Goal: Task Accomplishment & Management: Use online tool/utility

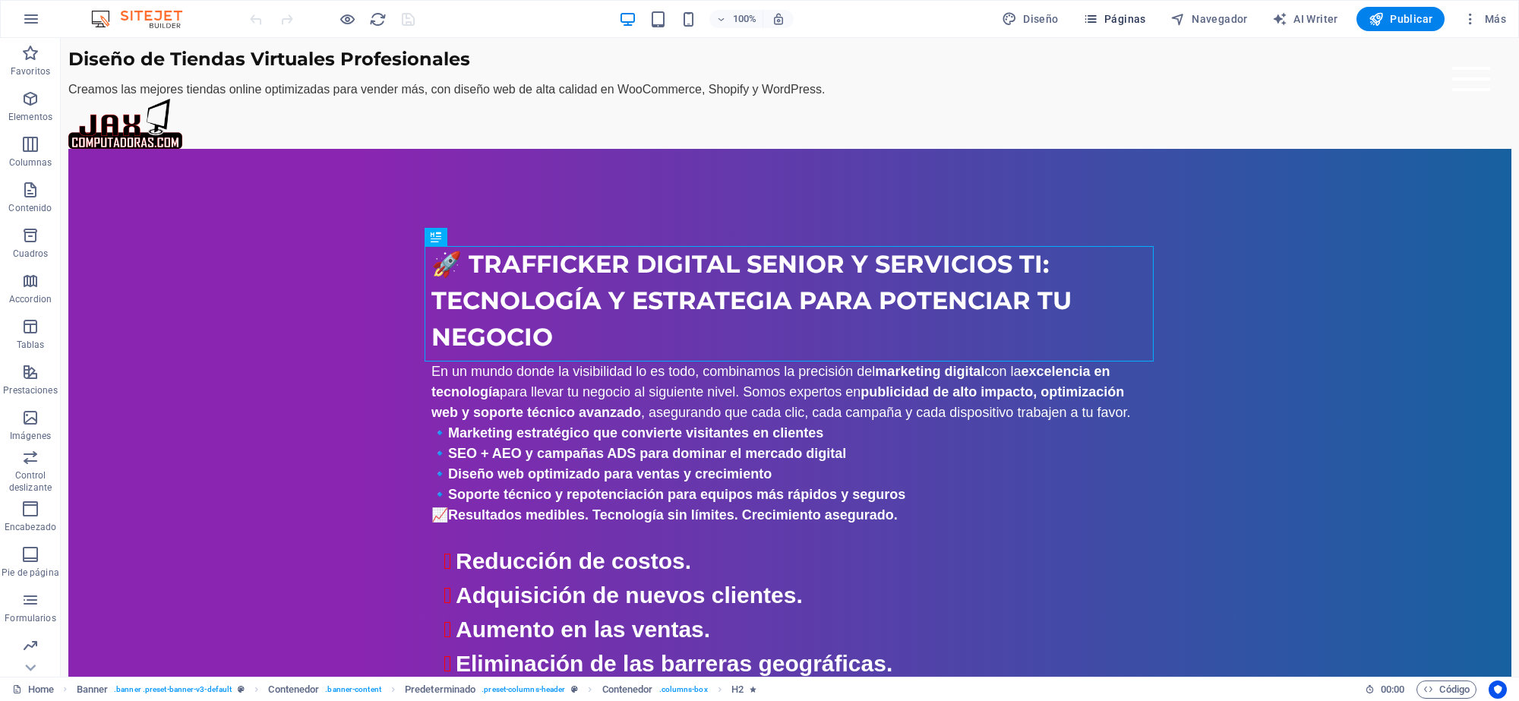
click at [1120, 25] on span "Páginas" at bounding box center [1114, 18] width 63 height 15
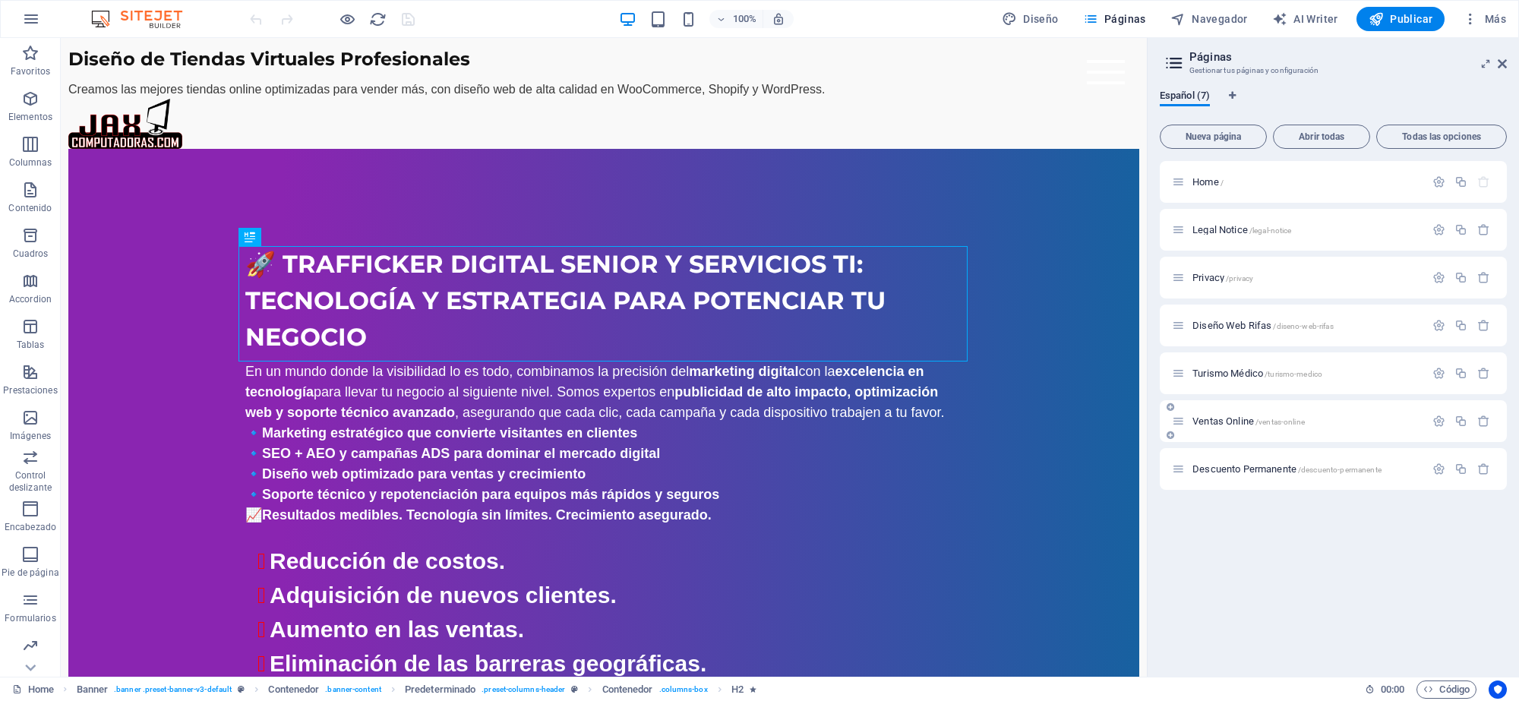
click at [1278, 422] on span "/ventas-online" at bounding box center [1280, 422] width 49 height 8
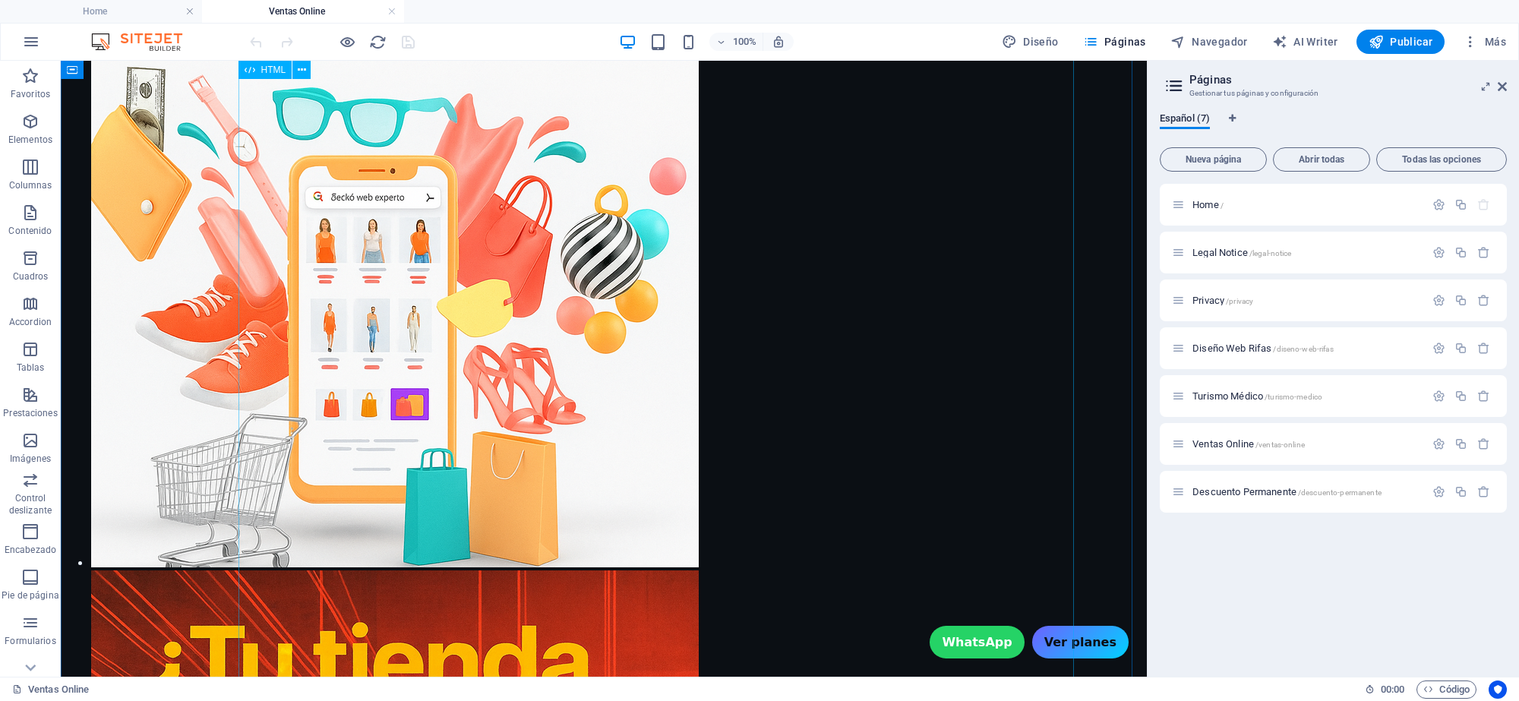
scroll to position [1045, 0]
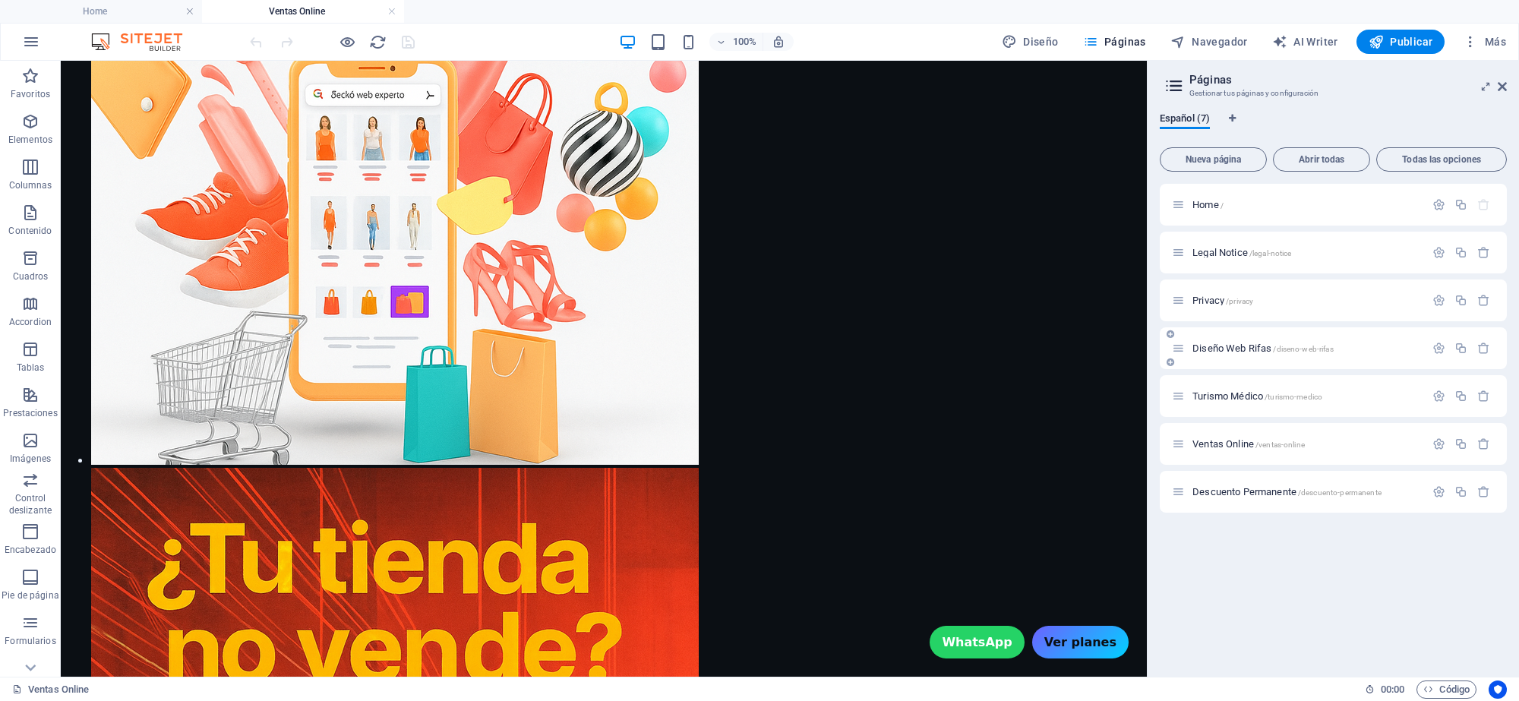
click at [1270, 346] on span "Diseño Web Rifas /diseno-web-rifas" at bounding box center [1263, 348] width 141 height 11
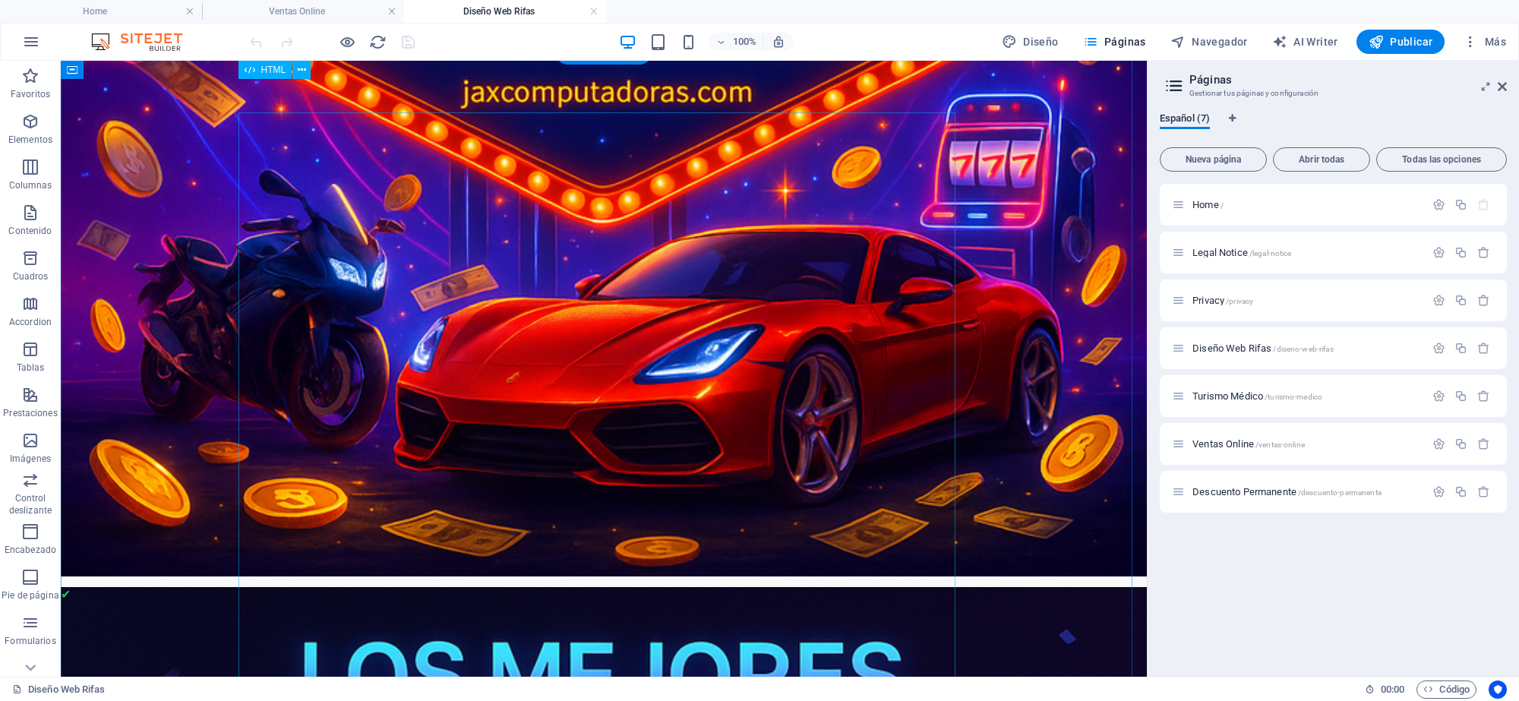
scroll to position [857, 0]
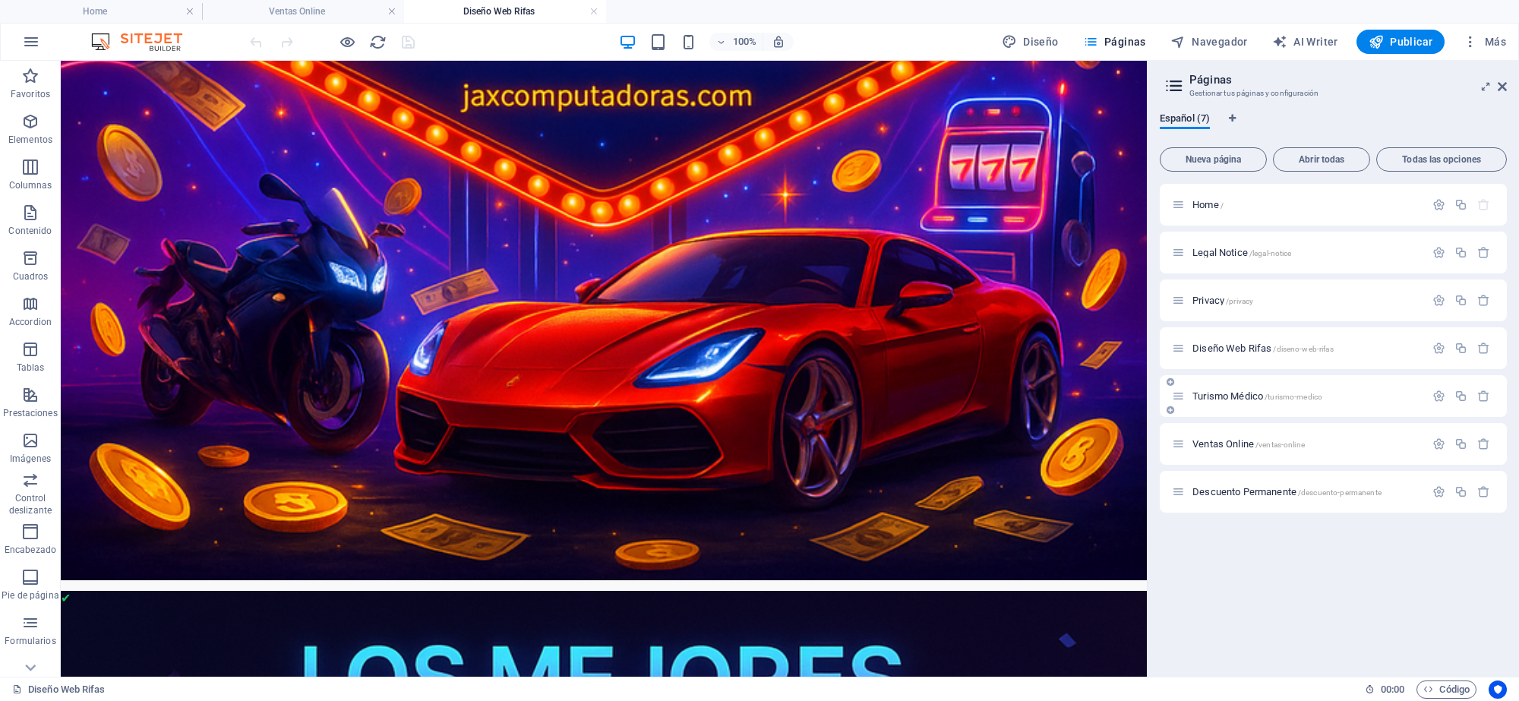
click at [1242, 396] on span "Turismo Médico /turismo-medico" at bounding box center [1258, 395] width 130 height 11
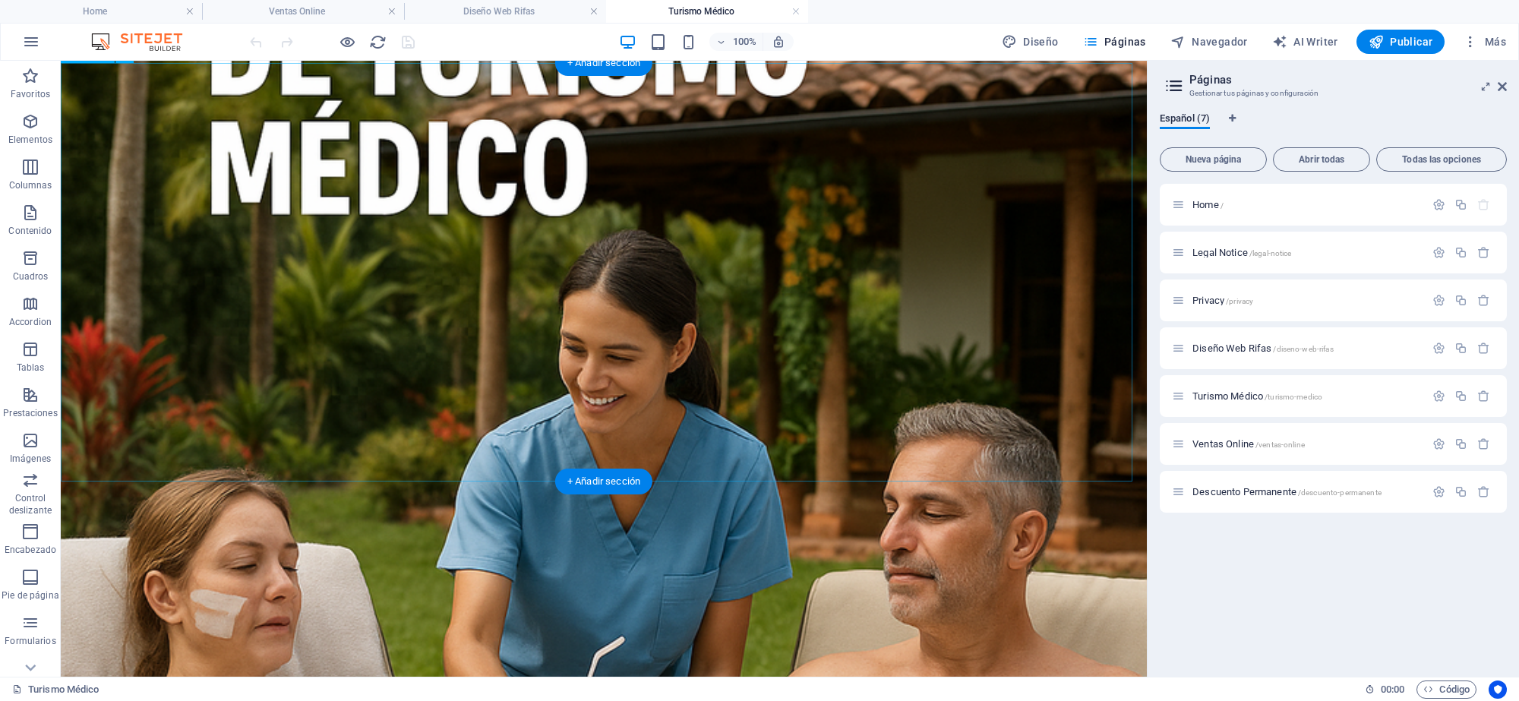
scroll to position [570, 0]
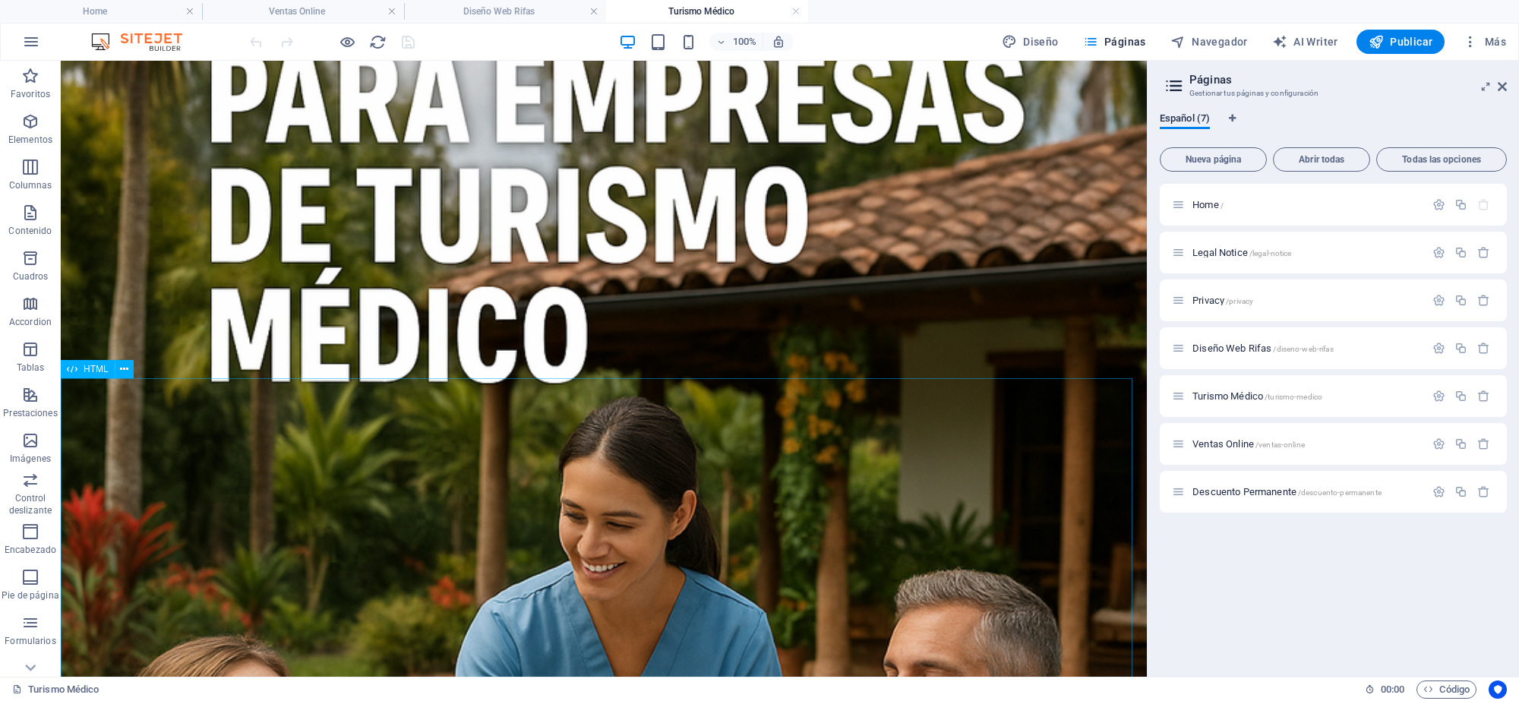
click at [93, 369] on span "HTML" at bounding box center [96, 369] width 25 height 9
click at [101, 378] on div "HTML" at bounding box center [88, 369] width 54 height 18
click at [101, 377] on div "HTML" at bounding box center [88, 369] width 54 height 18
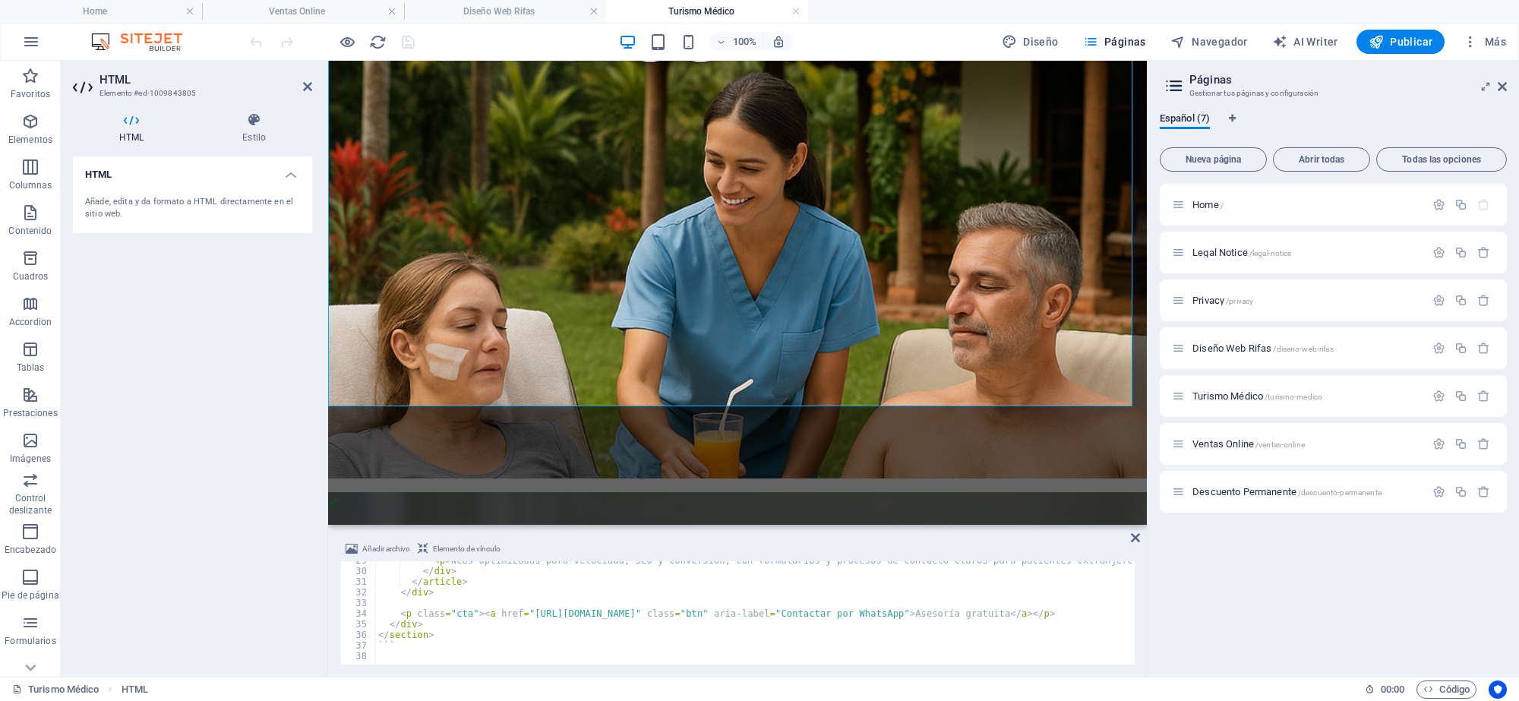
scroll to position [304, 0]
drag, startPoint x: 469, startPoint y: 639, endPoint x: 372, endPoint y: 629, distance: 97.0
click at [369, 631] on div "</section> 29 30 31 32 33 34 35 36 37 38 < p > Webs optimizadas para velocidad,…" at bounding box center [737, 612] width 795 height 103
drag, startPoint x: 419, startPoint y: 646, endPoint x: 491, endPoint y: 658, distance: 73.2
click at [420, 647] on div "< p > Webs optimizadas para velocidad, SEO y conversión, con formularios y proc…" at bounding box center [780, 616] width 810 height 122
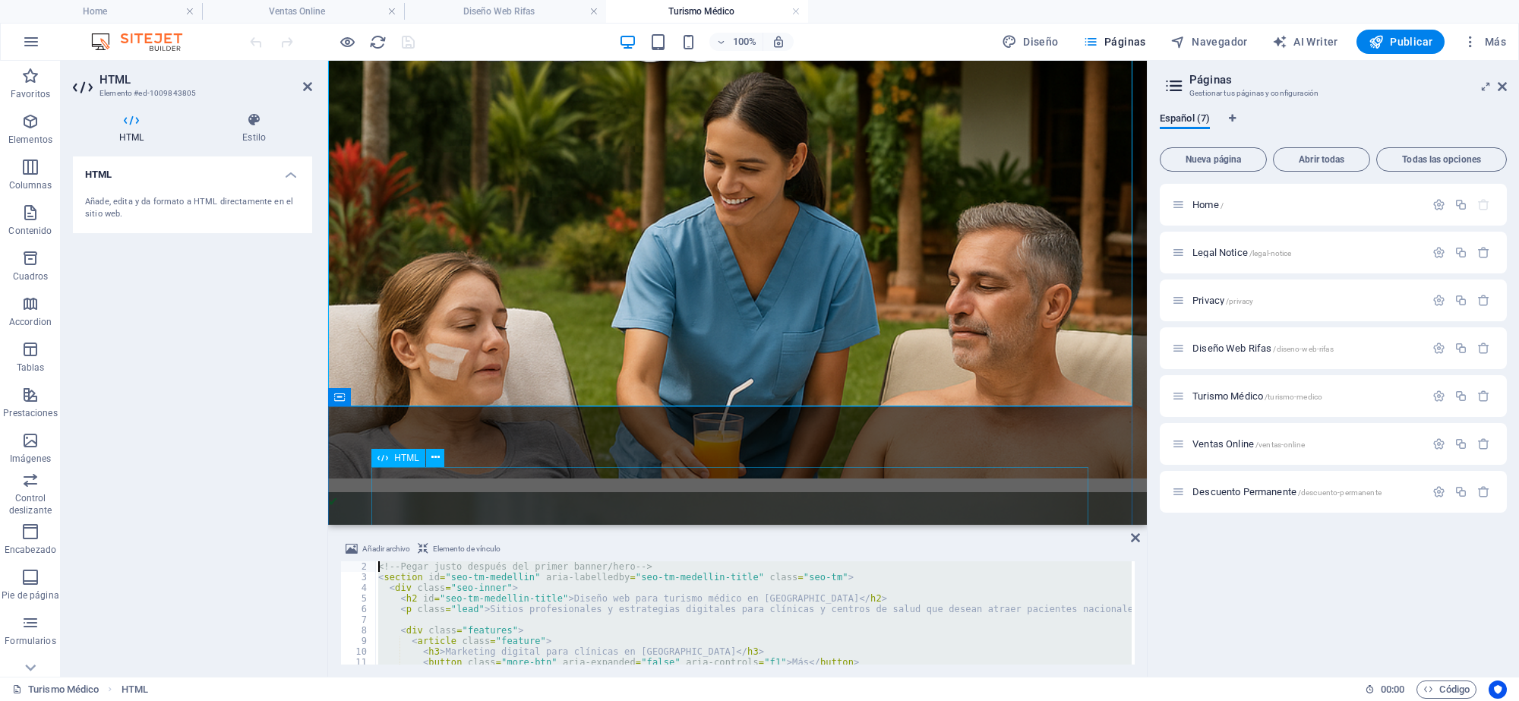
scroll to position [0, 0]
drag, startPoint x: 423, startPoint y: 652, endPoint x: 384, endPoint y: 568, distance: 92.4
click at [315, 501] on div "HTML Elemento #ed-1009843805 HTML Estilo HTML Añade, edita y da formato a HTML …" at bounding box center [604, 369] width 1086 height 616
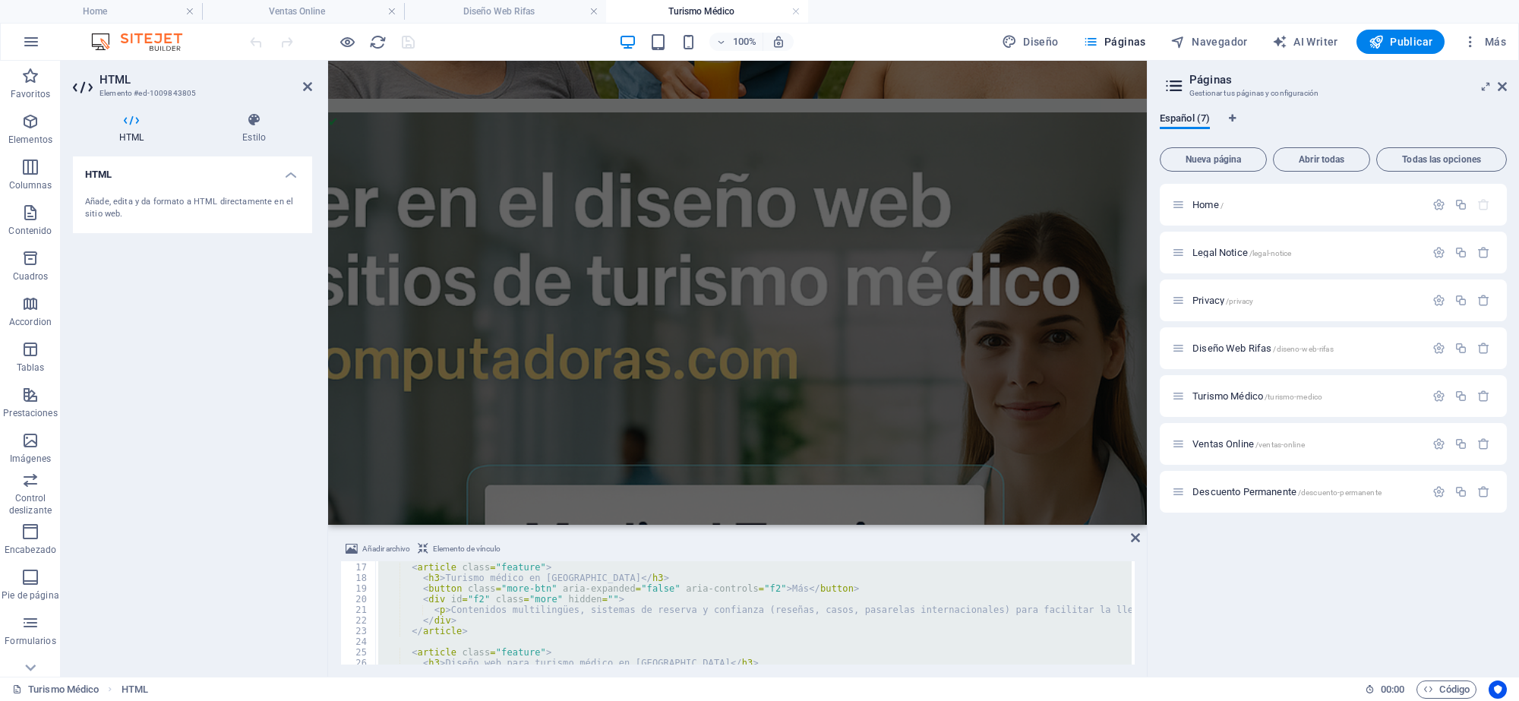
scroll to position [304, 0]
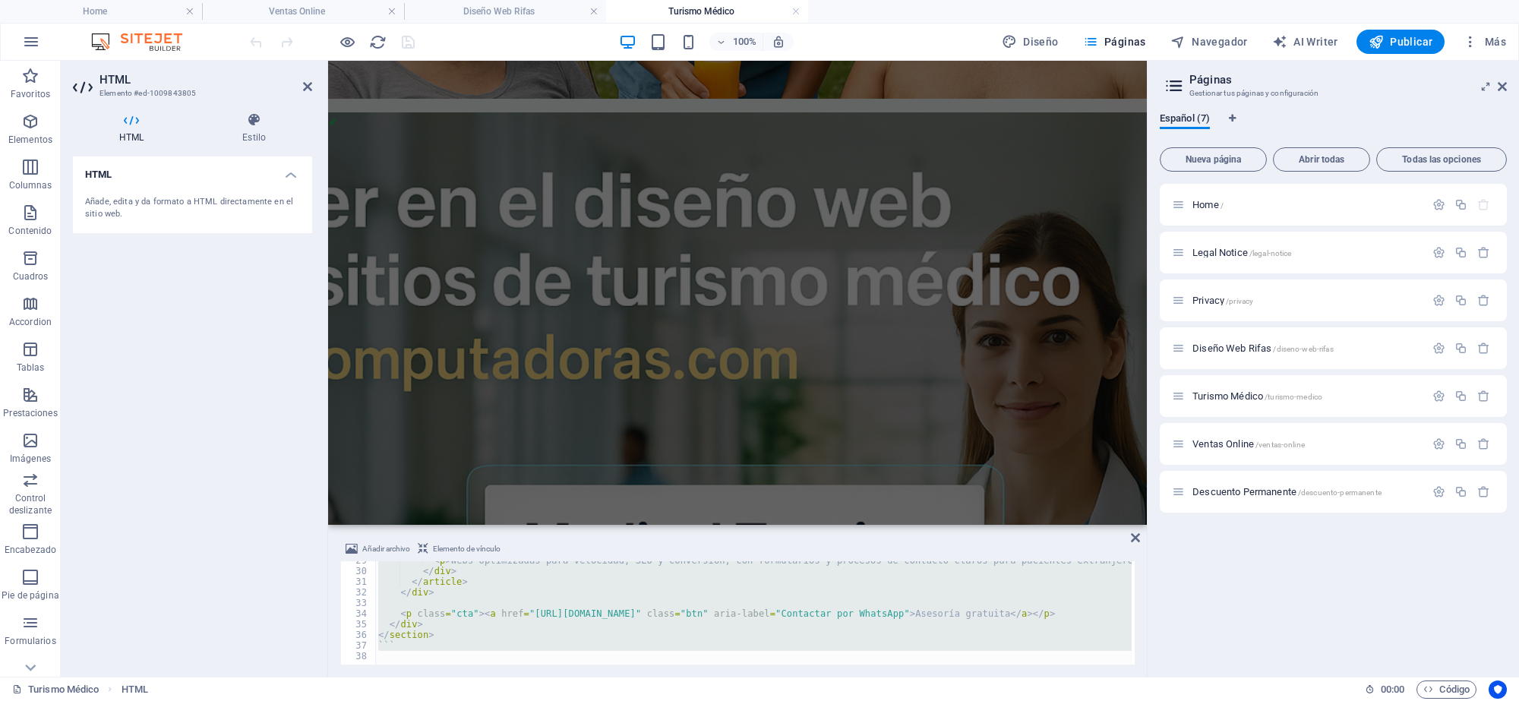
click at [454, 631] on div "< p > Webs optimizadas para velocidad, SEO y conversión, con formularios y proc…" at bounding box center [753, 612] width 757 height 103
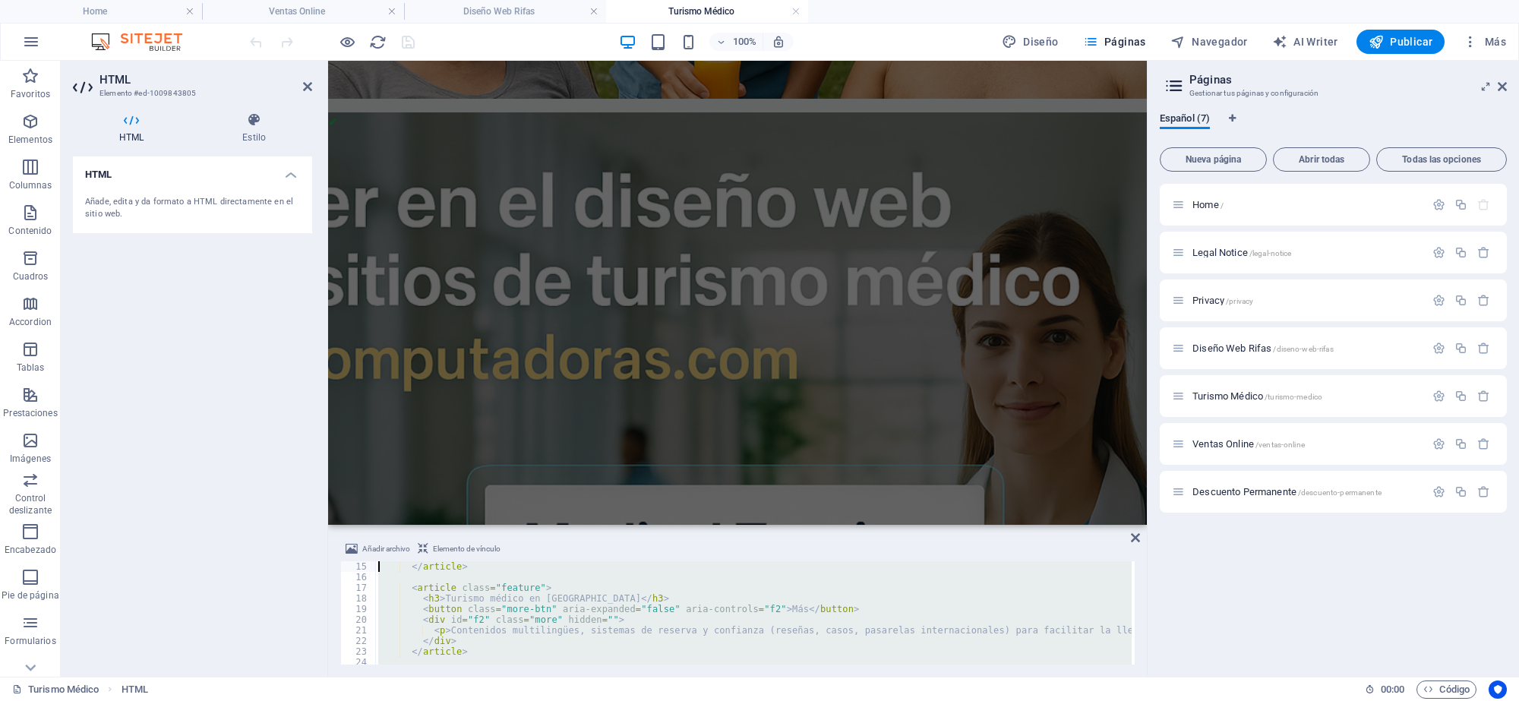
scroll to position [0, 0]
drag, startPoint x: 359, startPoint y: 602, endPoint x: 261, endPoint y: 457, distance: 175.1
click at [261, 457] on div "HTML Elemento #ed-1009843805 HTML Estilo HTML Añade, edita y da formato a HTML …" at bounding box center [604, 369] width 1086 height 616
type textarea "```html <!-- Pegar justo después del primer banner/hero -->"
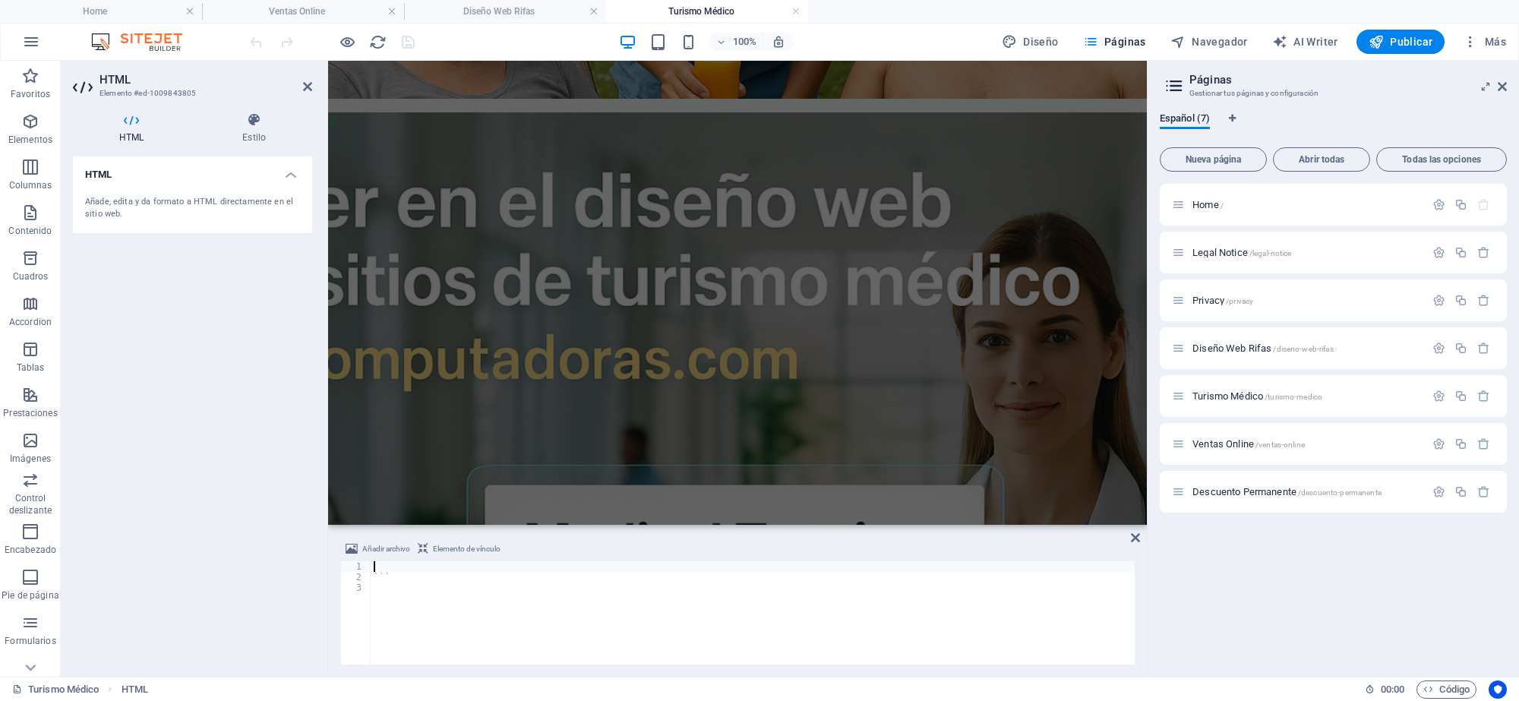
scroll to position [739, 0]
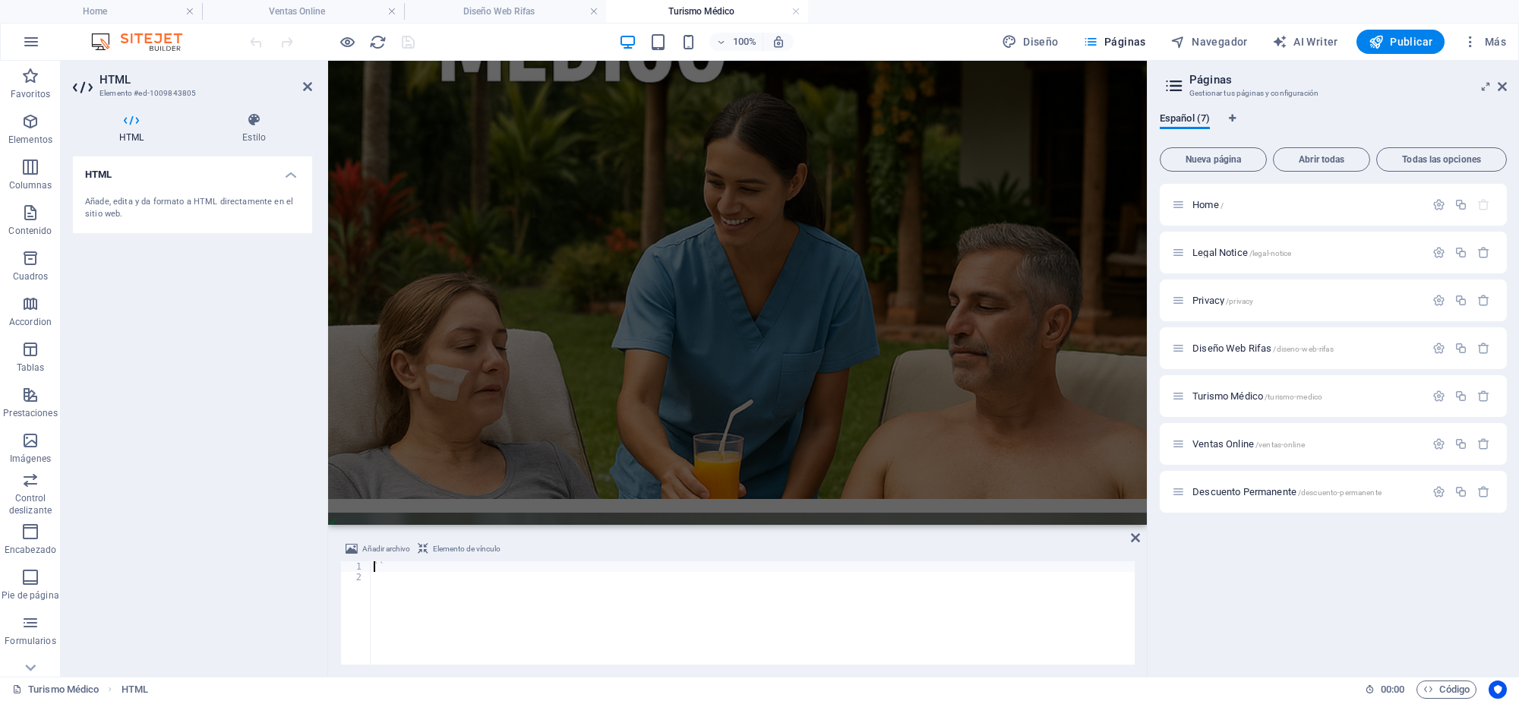
type textarea "`"
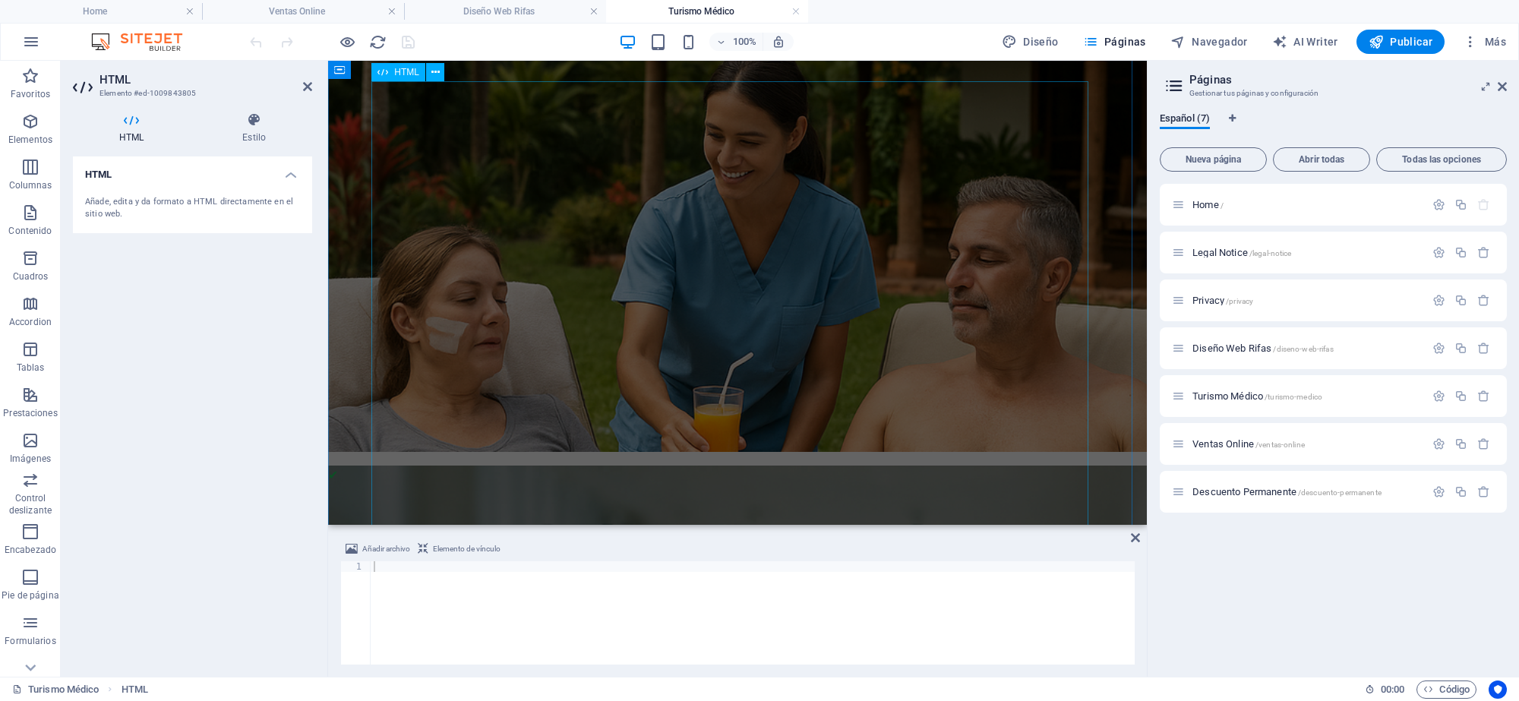
scroll to position [1005, 0]
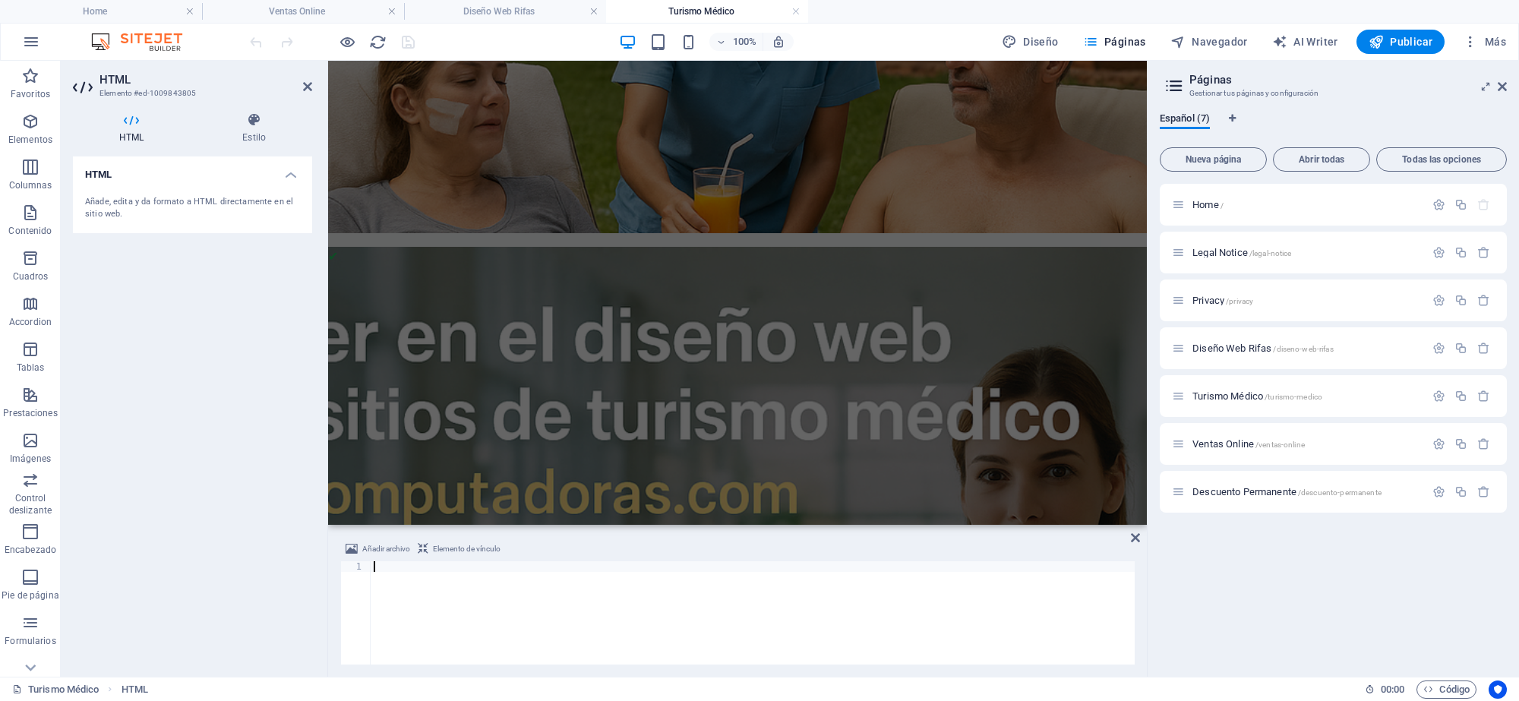
drag, startPoint x: 384, startPoint y: 570, endPoint x: 411, endPoint y: 585, distance: 30.3
click at [442, 591] on div at bounding box center [753, 623] width 764 height 125
click at [381, 571] on div at bounding box center [753, 623] width 764 height 125
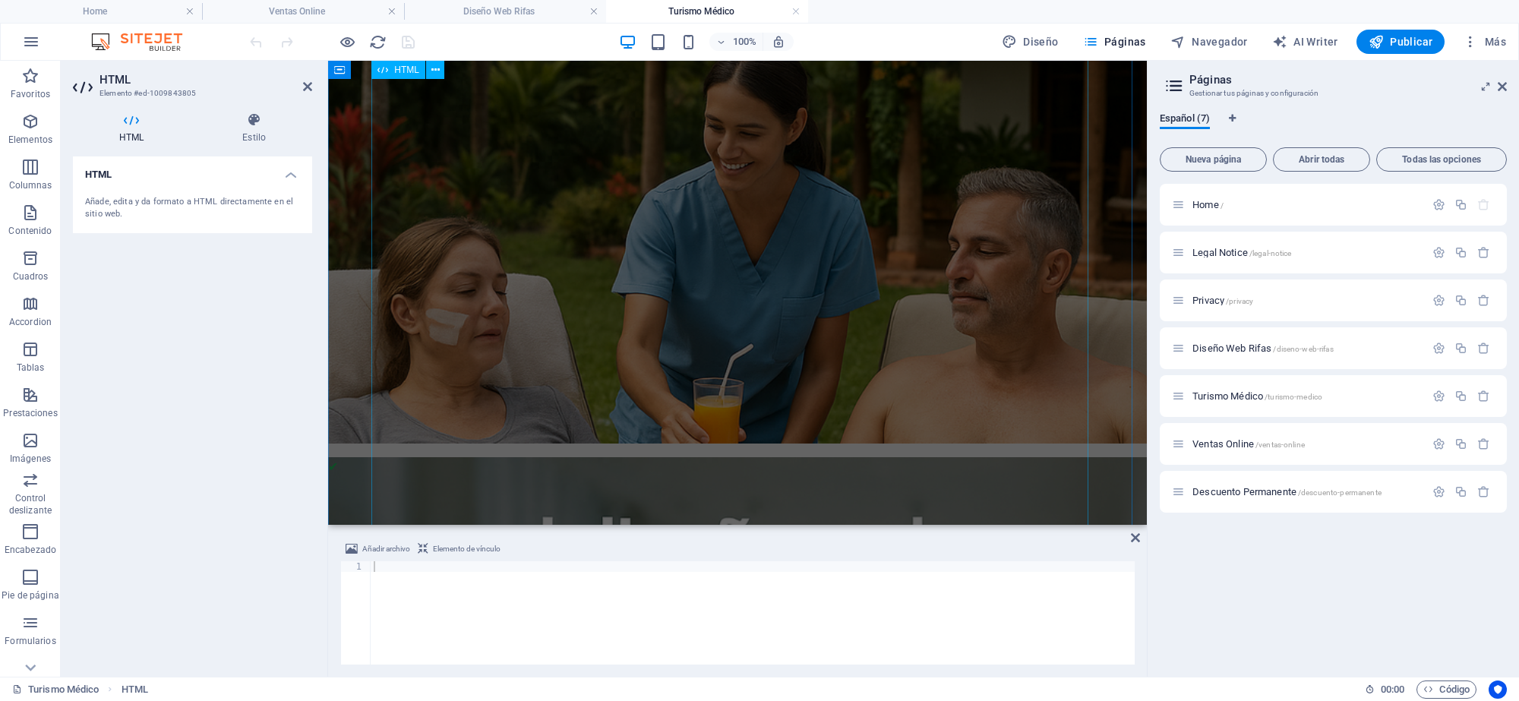
scroll to position [625, 0]
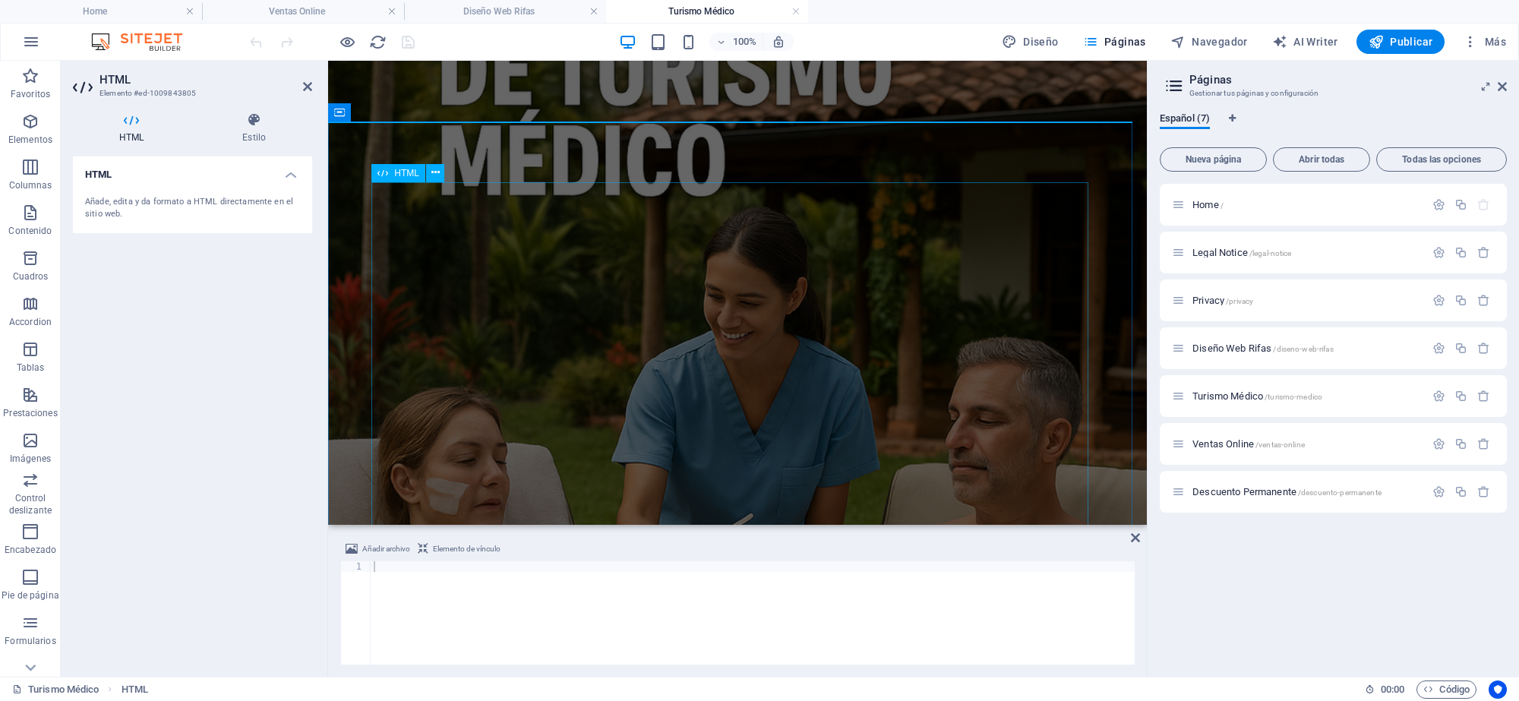
click at [400, 171] on span "HTML" at bounding box center [406, 173] width 25 height 9
drag, startPoint x: 400, startPoint y: 171, endPoint x: 235, endPoint y: 324, distance: 225.3
click at [400, 171] on span "HTML" at bounding box center [406, 173] width 25 height 9
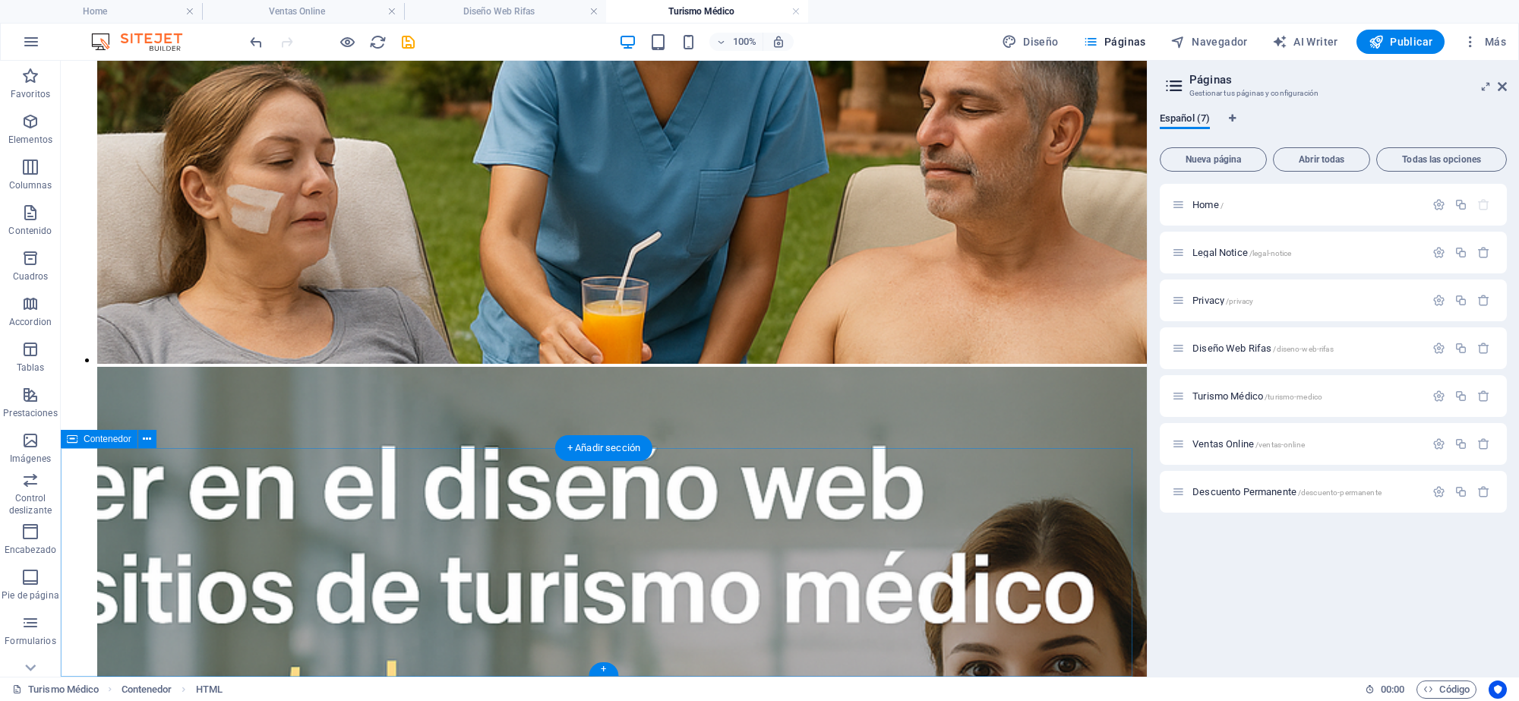
scroll to position [498, 0]
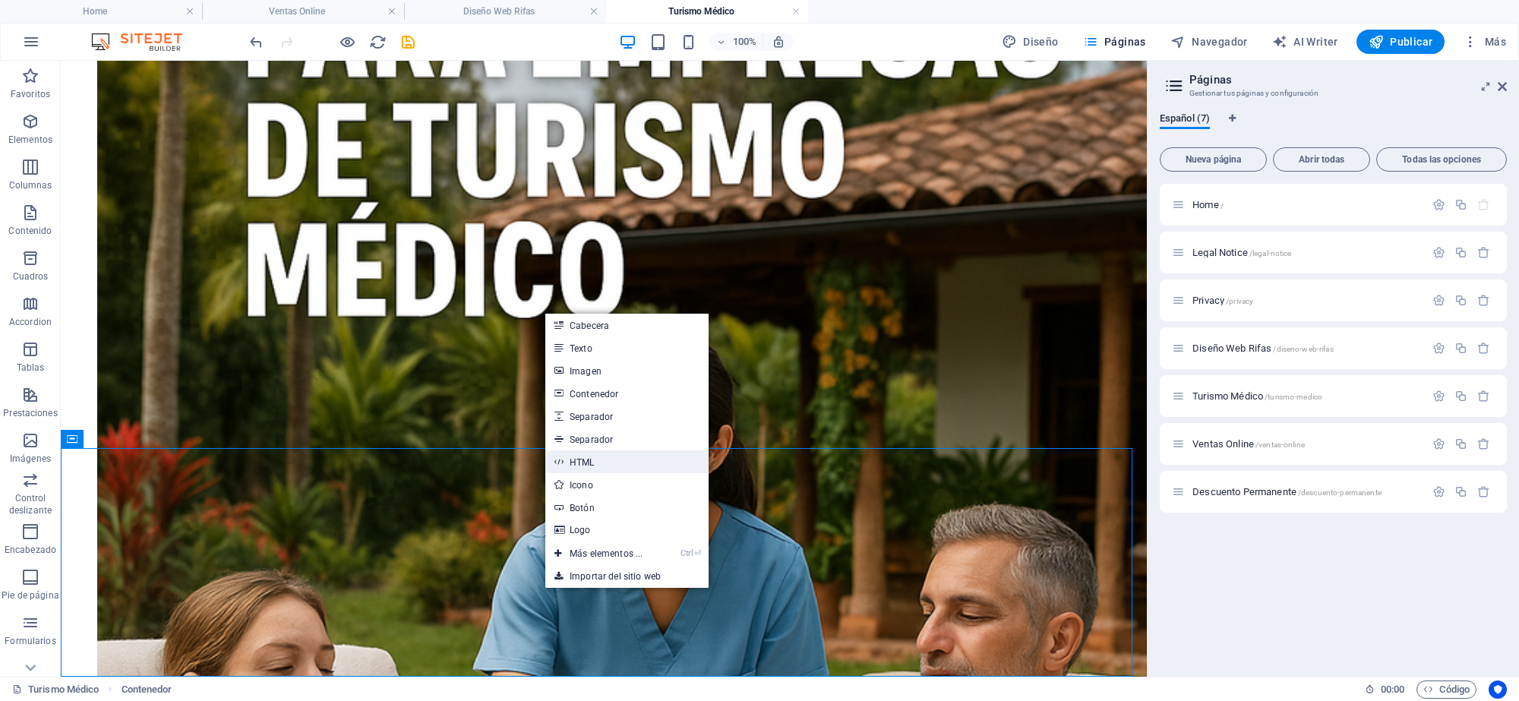
click at [582, 460] on link "HTML" at bounding box center [626, 461] width 163 height 23
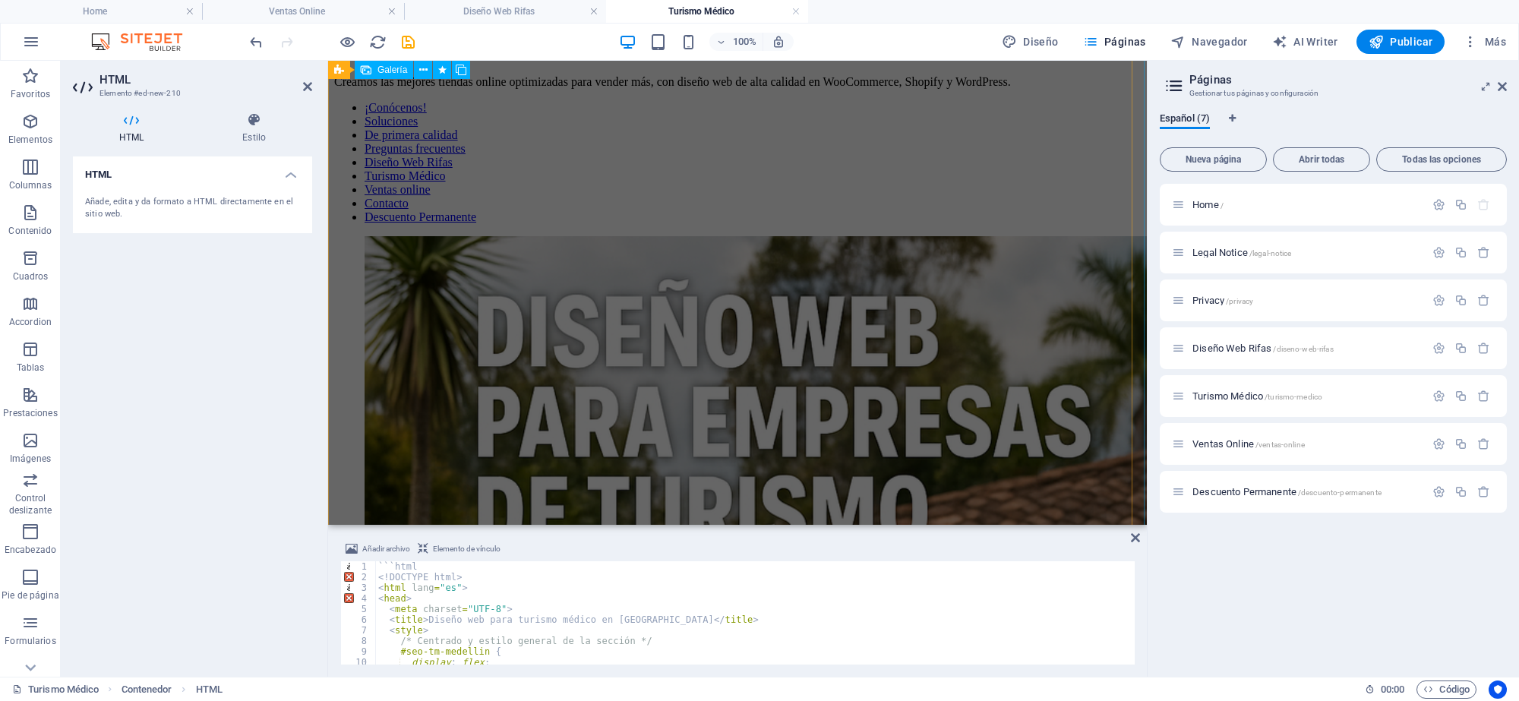
scroll to position [0, 0]
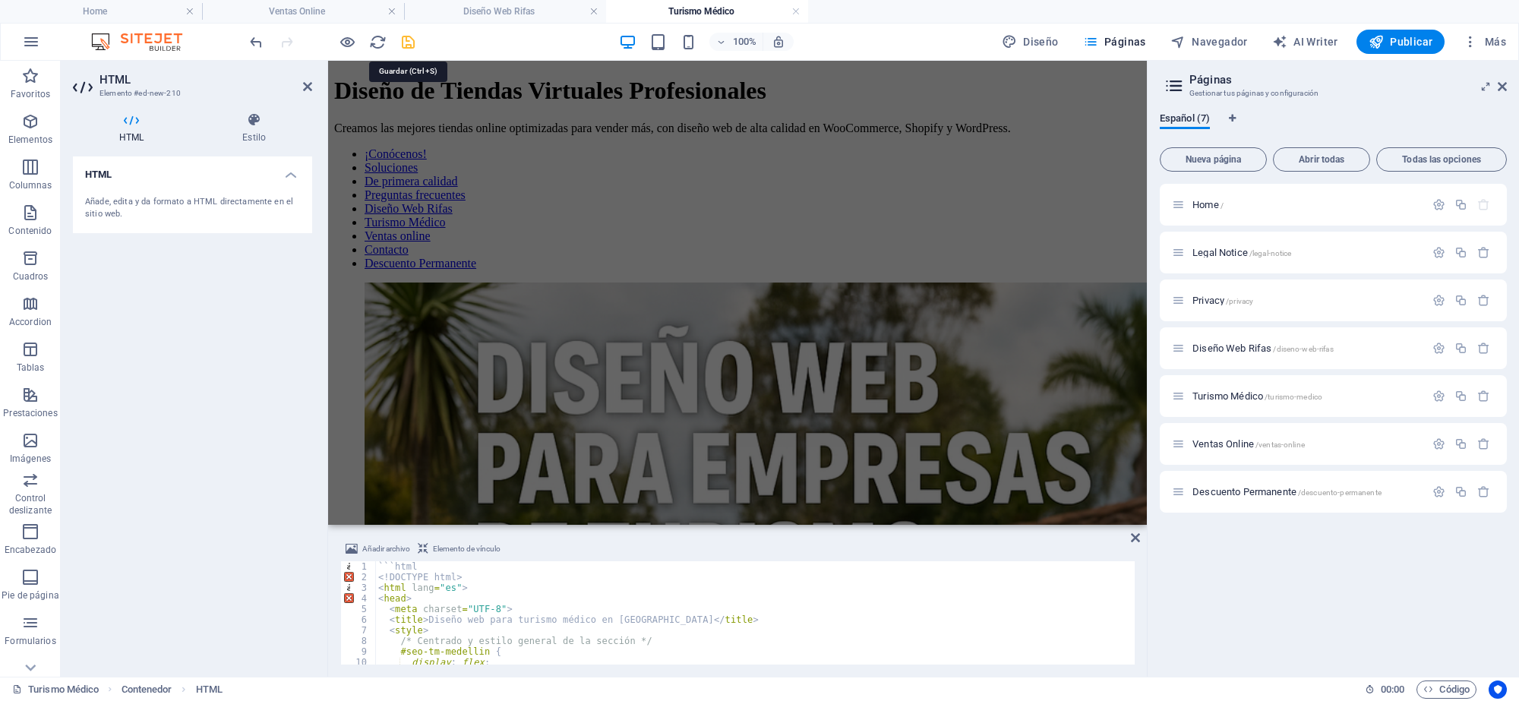
click at [406, 46] on icon "save" at bounding box center [408, 41] width 17 height 17
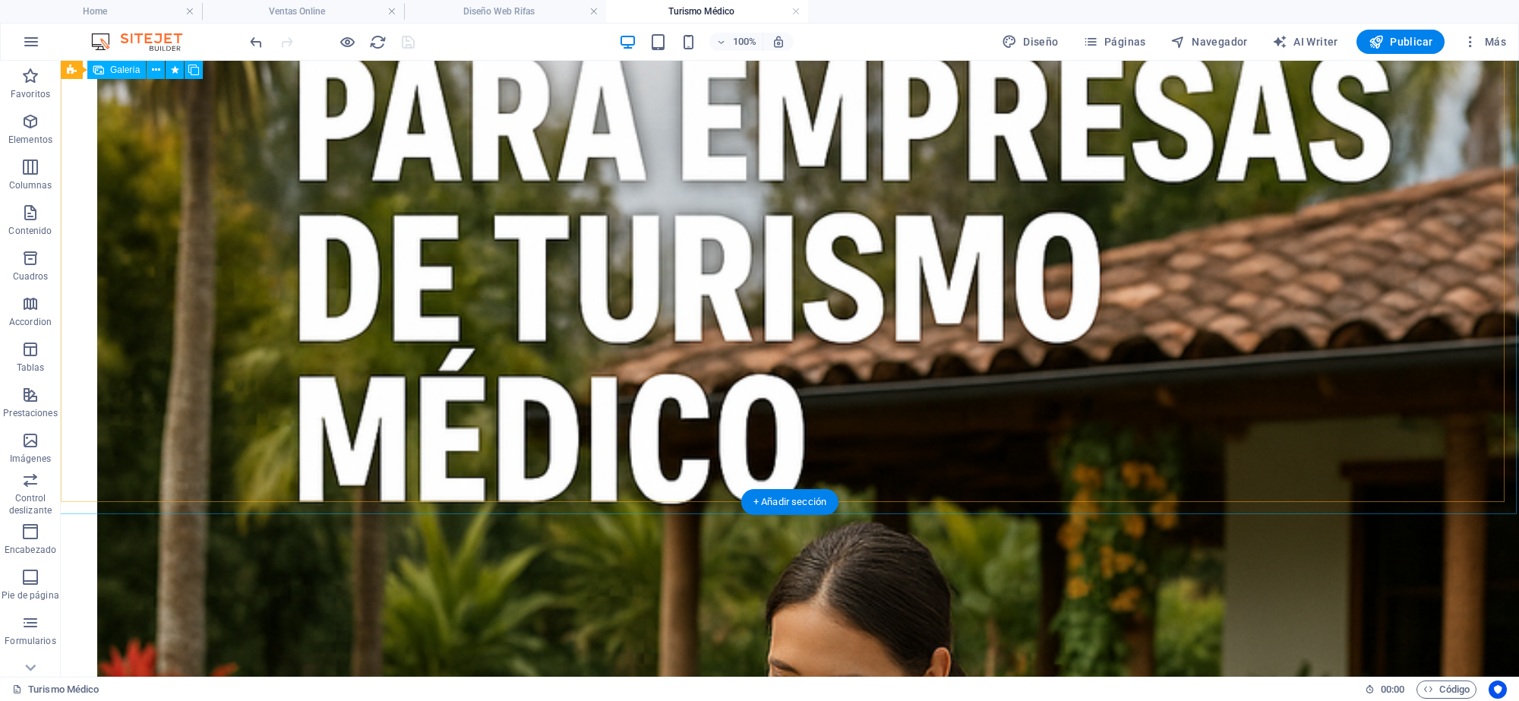
scroll to position [343, 0]
